Goal: Task Accomplishment & Management: Manage account settings

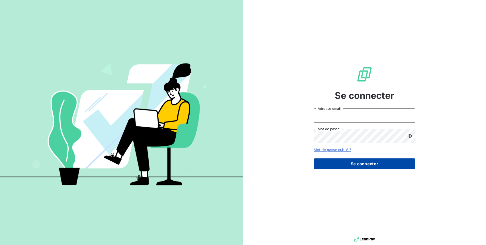
type input "[EMAIL_ADDRESS][DOMAIN_NAME]"
click at [335, 166] on button "Se connecter" at bounding box center [365, 163] width 102 height 11
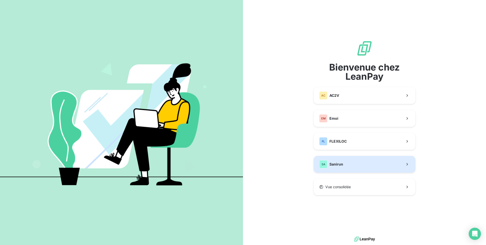
click at [348, 166] on button "SA Sanirun" at bounding box center [365, 164] width 102 height 17
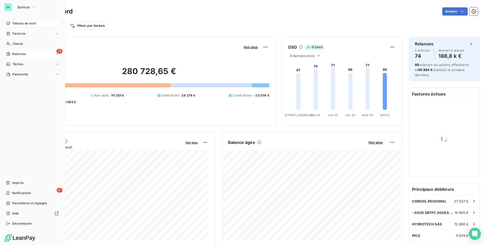
click at [29, 52] on div "75 Relances" at bounding box center [32, 54] width 57 height 8
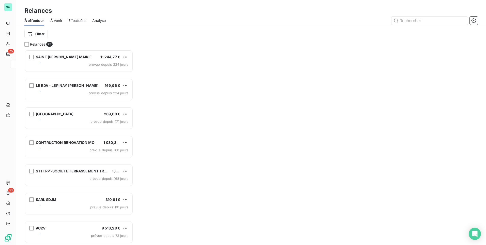
scroll to position [191, 105]
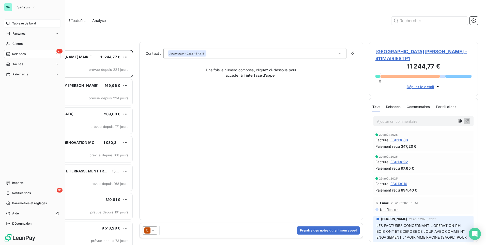
click at [22, 25] on span "Tableau de bord" at bounding box center [24, 23] width 24 height 5
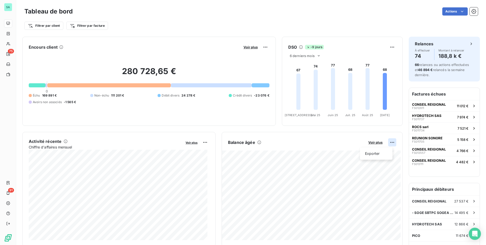
click at [390, 142] on html "SA 75 91 Tableau de bord Actions Filtrer par client Filtrer par facture Encours…" at bounding box center [243, 122] width 486 height 245
click at [368, 152] on div "Exporter" at bounding box center [376, 153] width 28 height 8
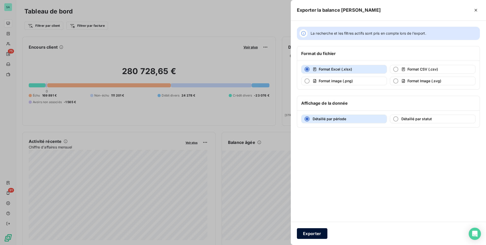
click at [308, 232] on button "Exporter" at bounding box center [312, 233] width 31 height 11
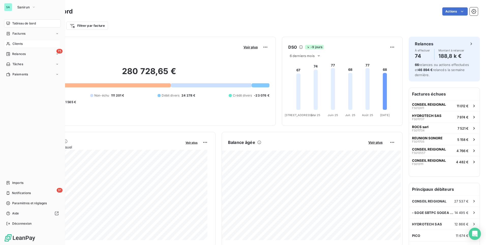
click at [17, 44] on span "Clients" at bounding box center [17, 43] width 10 height 5
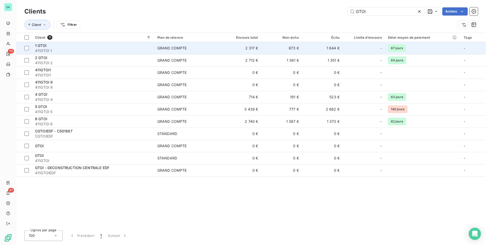
type input "GTOI"
click at [323, 51] on td "1 644 €" at bounding box center [322, 48] width 41 height 12
